Goal: Book appointment/travel/reservation

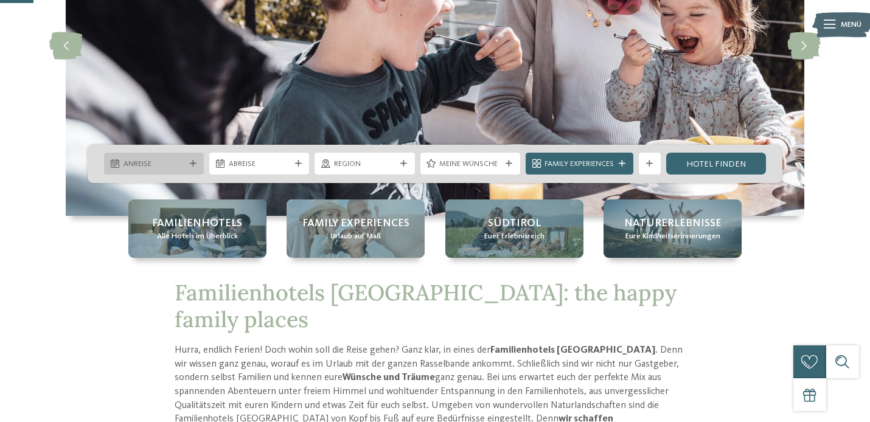
scroll to position [179, 0]
click at [192, 161] on icon at bounding box center [193, 164] width 7 height 7
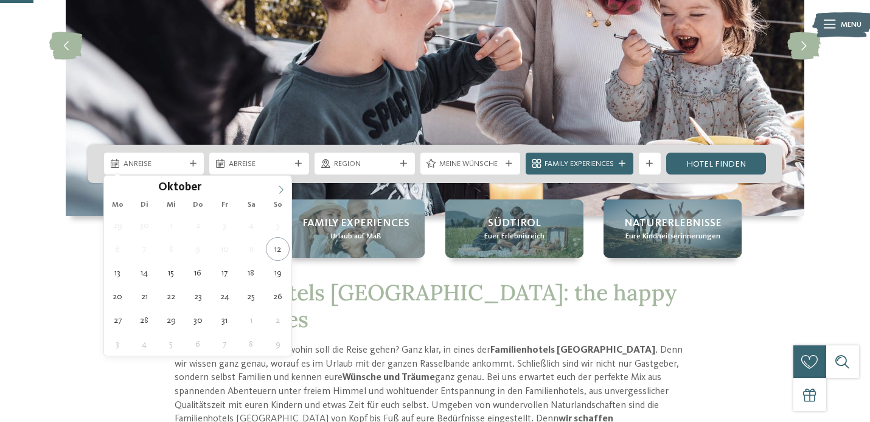
click at [282, 190] on icon at bounding box center [281, 190] width 9 height 9
type input "****"
click at [282, 190] on icon at bounding box center [281, 190] width 9 height 9
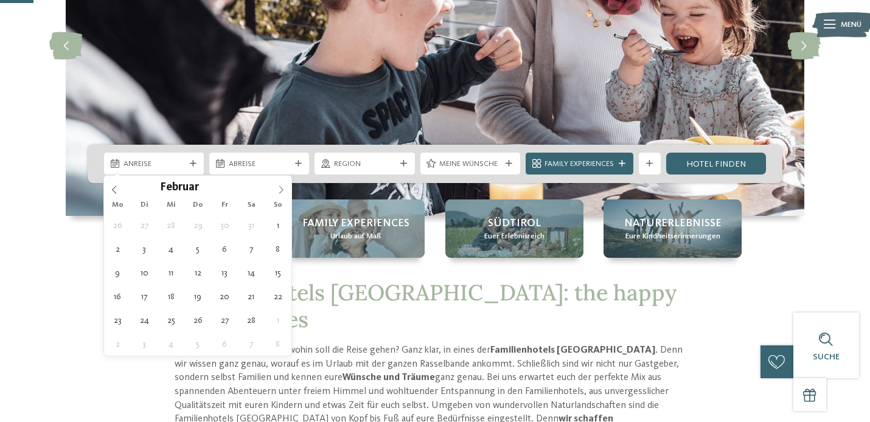
click at [282, 190] on icon at bounding box center [281, 190] width 9 height 9
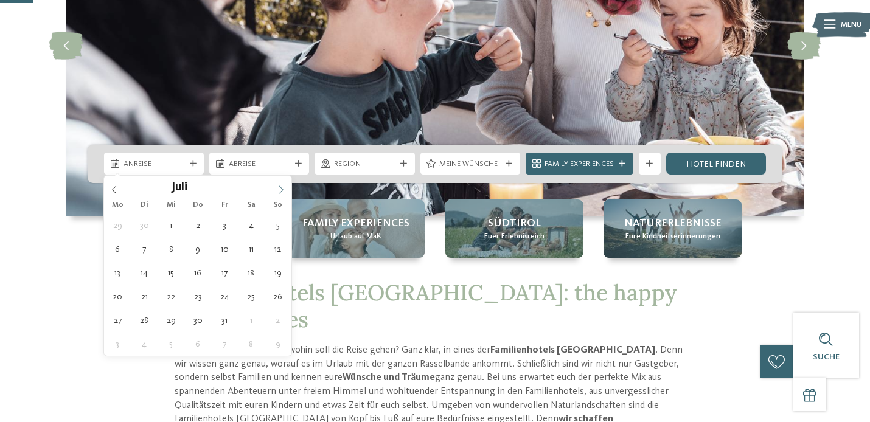
click at [282, 190] on icon at bounding box center [281, 190] width 9 height 9
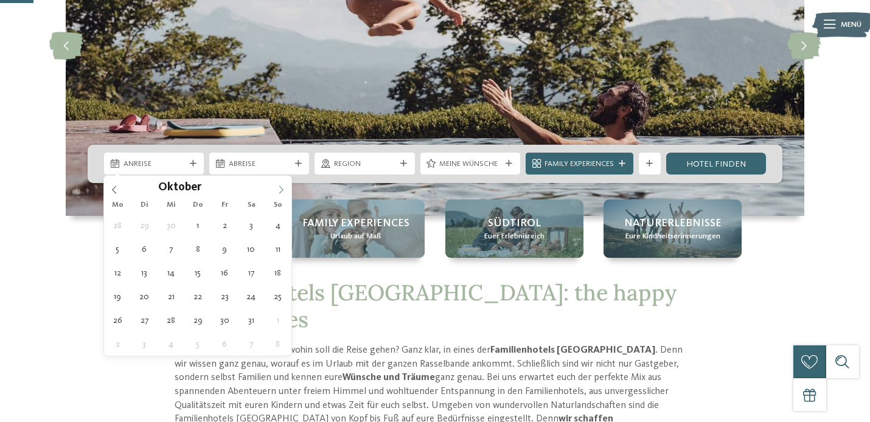
click at [282, 190] on icon at bounding box center [281, 190] width 9 height 9
type div "11.10.2026"
type input "****"
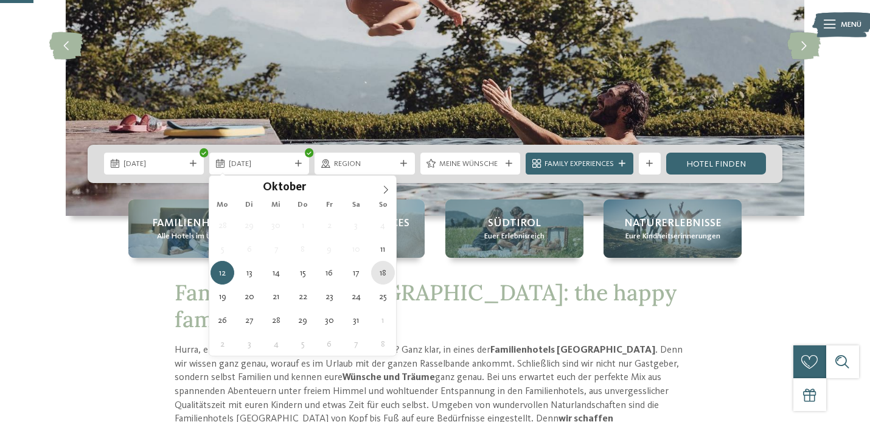
type div "18.10.2026"
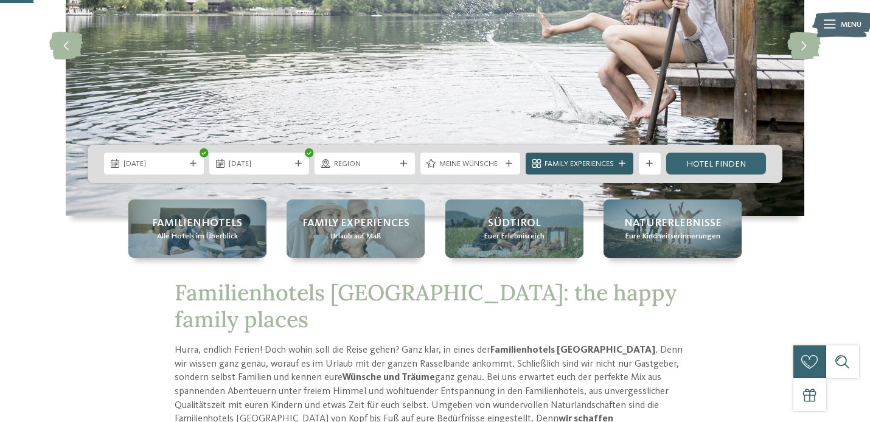
click at [624, 164] on icon at bounding box center [622, 164] width 7 height 7
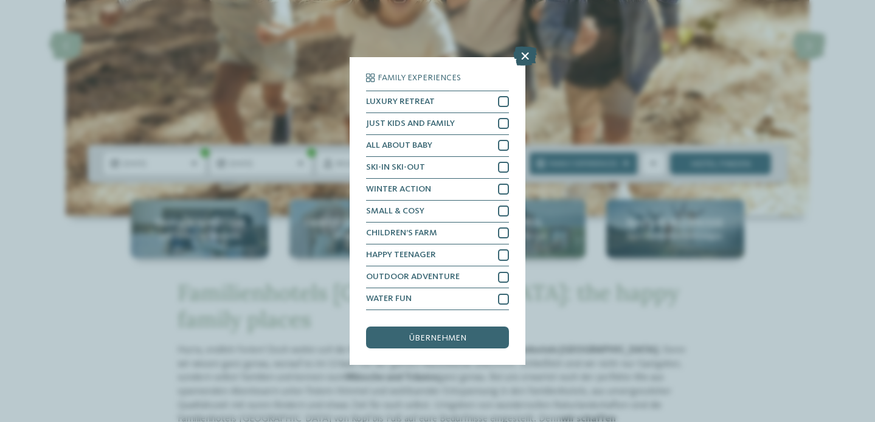
click at [530, 54] on icon at bounding box center [525, 55] width 24 height 19
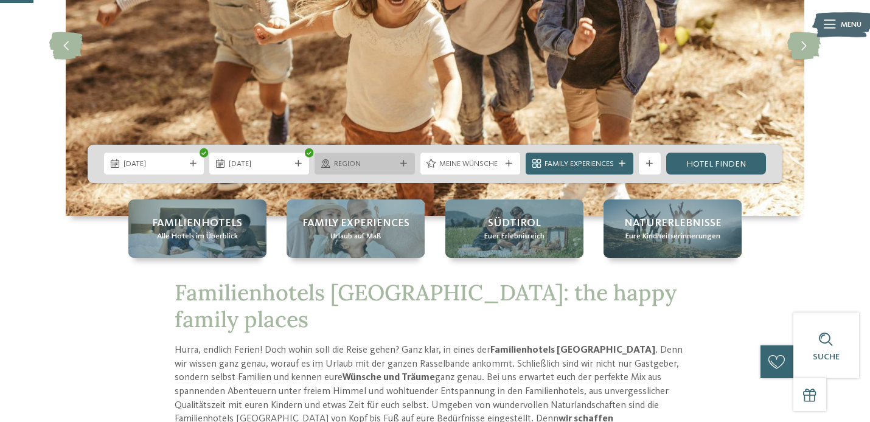
click at [372, 163] on span "Region" at bounding box center [364, 164] width 61 height 11
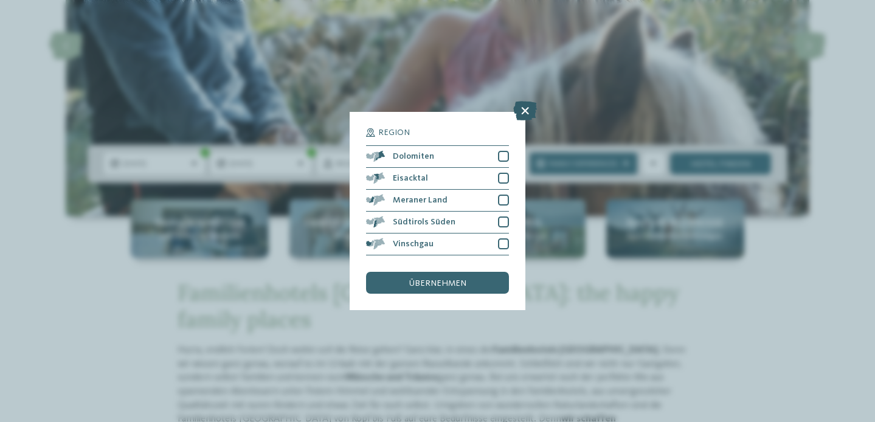
click at [529, 101] on icon at bounding box center [525, 110] width 24 height 19
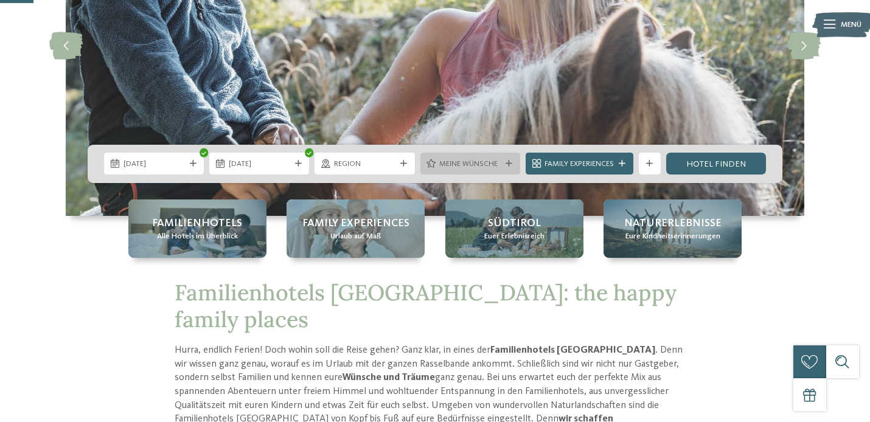
click at [500, 165] on div "Meine Wünsche" at bounding box center [470, 164] width 67 height 12
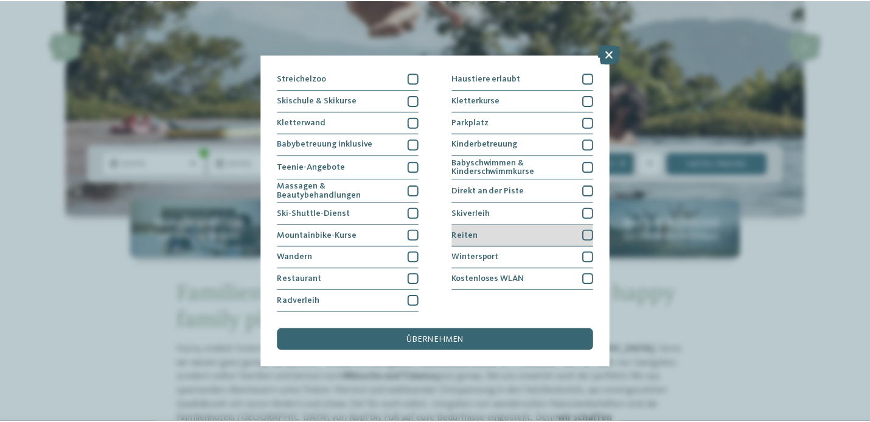
scroll to position [260, 0]
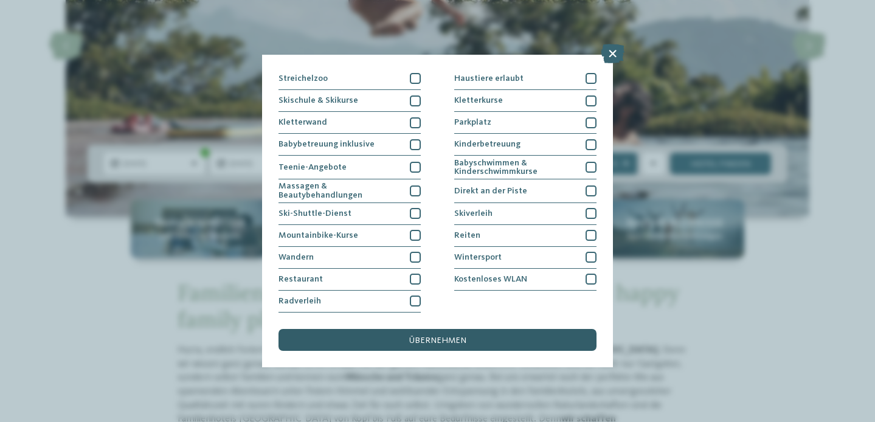
click at [451, 336] on span "übernehmen" at bounding box center [437, 340] width 57 height 9
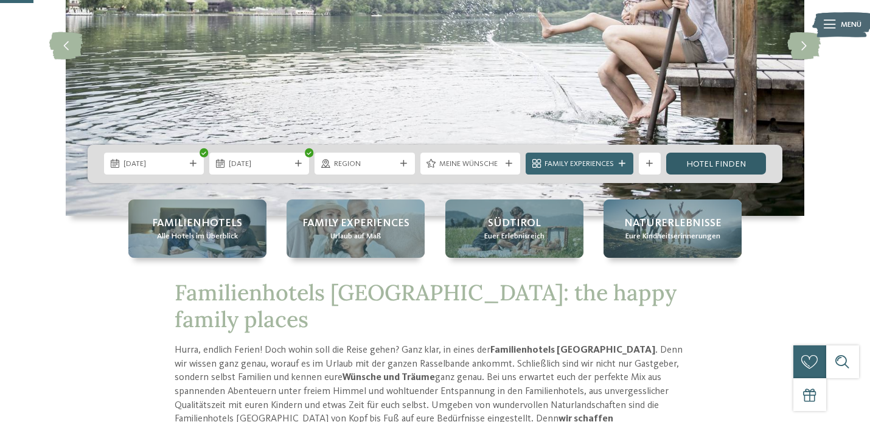
click at [704, 169] on link "Hotel finden" at bounding box center [716, 164] width 100 height 22
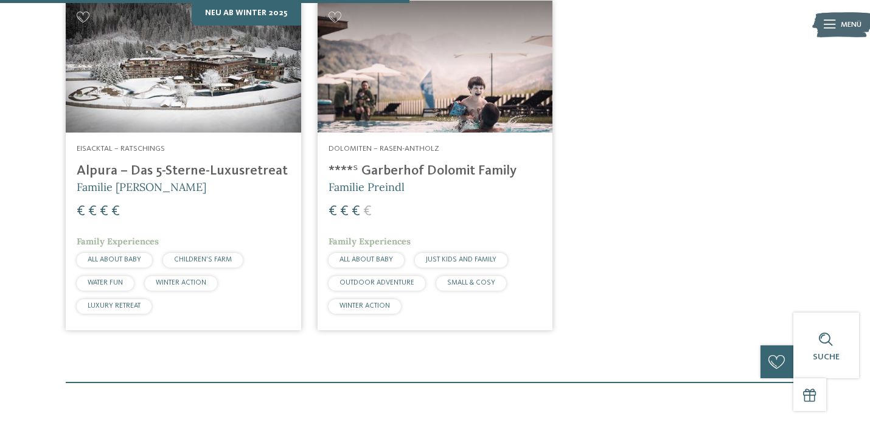
scroll to position [397, 0]
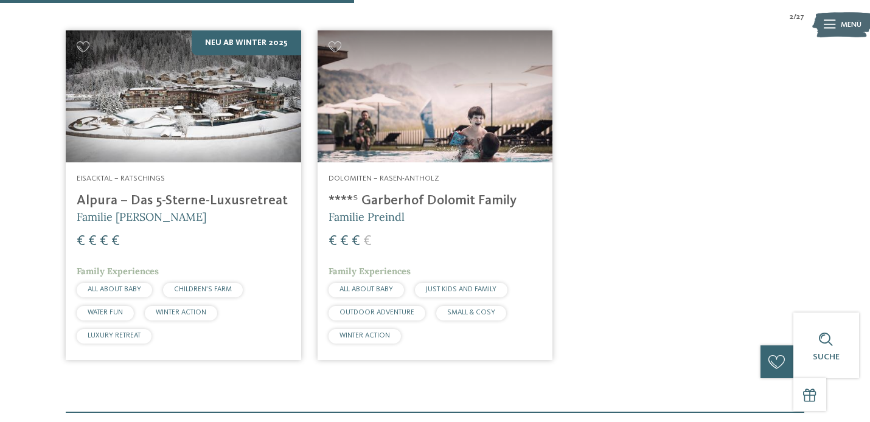
click at [476, 204] on h4 "****ˢ Garberhof Dolomit Family" at bounding box center [435, 201] width 214 height 16
